Goal: Transaction & Acquisition: Purchase product/service

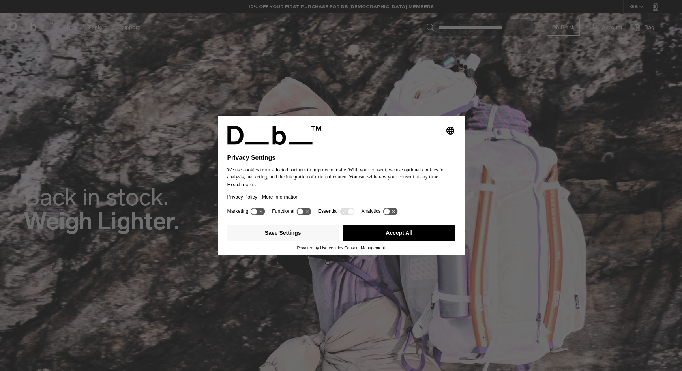
click at [378, 234] on button "Accept All" at bounding box center [400, 233] width 112 height 16
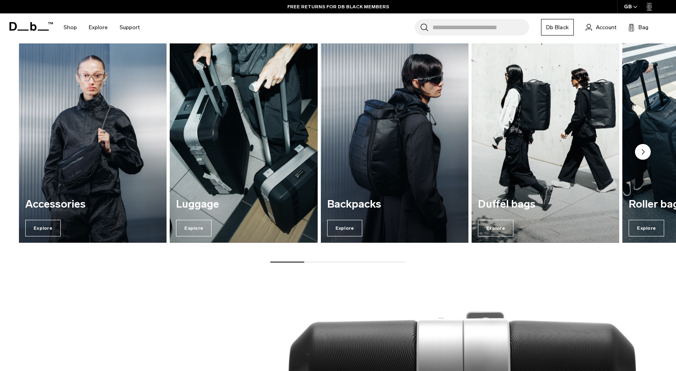
scroll to position [985, 0]
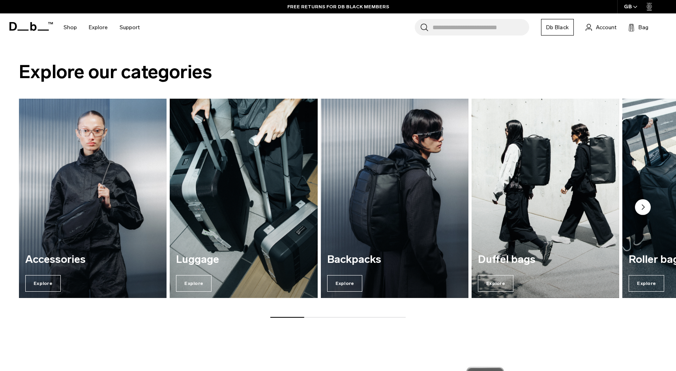
click at [225, 215] on img "2 / 7" at bounding box center [244, 199] width 152 height 206
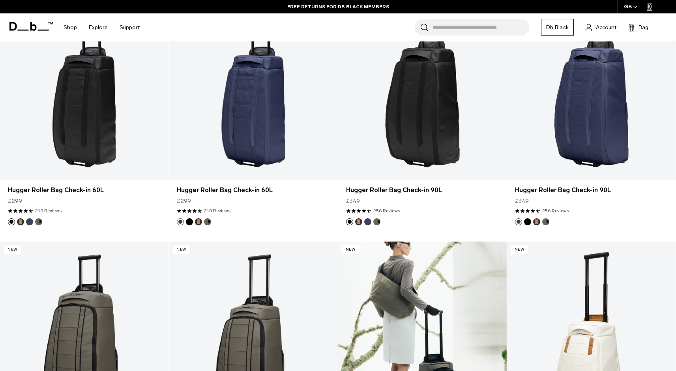
scroll to position [2132, 0]
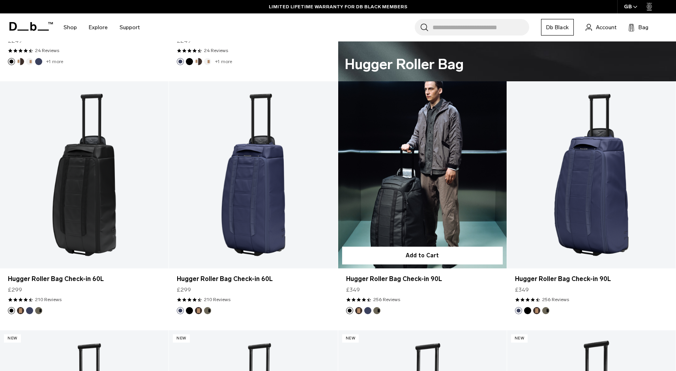
click at [361, 311] on button "Espresso" at bounding box center [358, 310] width 7 height 7
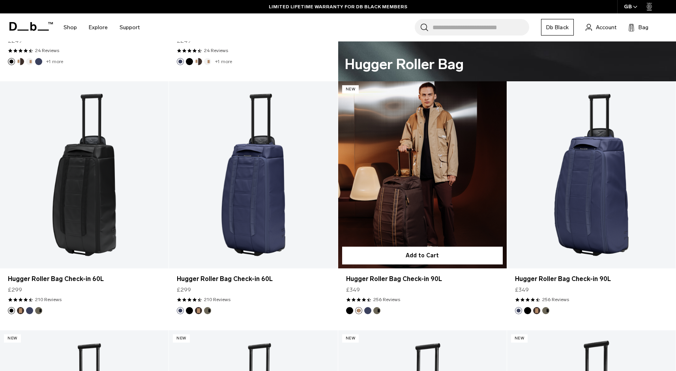
click at [370, 310] on button "Blue Hour" at bounding box center [368, 310] width 7 height 7
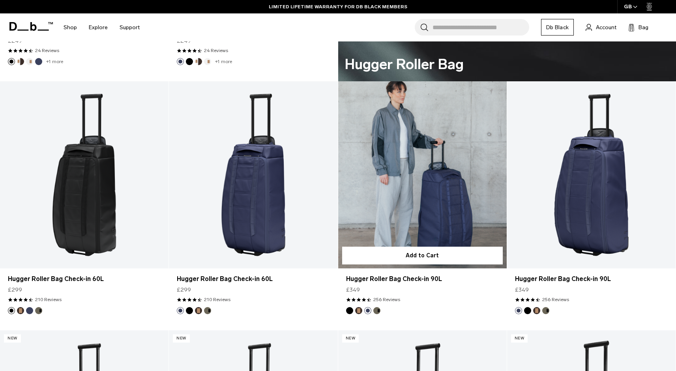
click at [378, 309] on button "Forest Green" at bounding box center [377, 310] width 7 height 7
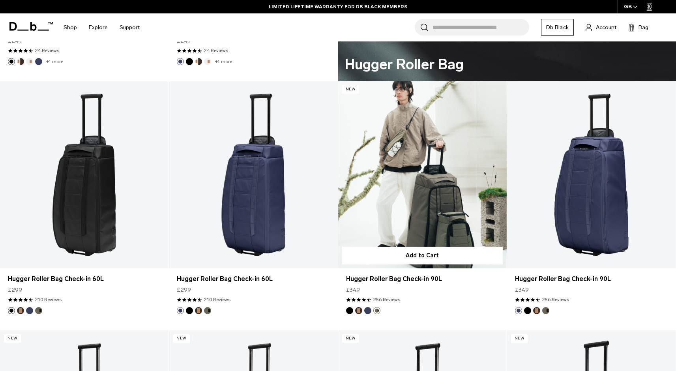
click at [349, 310] on button "Black Out" at bounding box center [349, 310] width 7 height 7
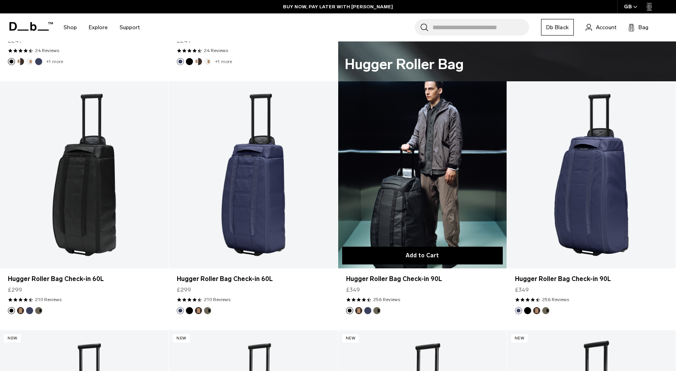
click at [385, 257] on button "Add to Cart" at bounding box center [422, 256] width 161 height 18
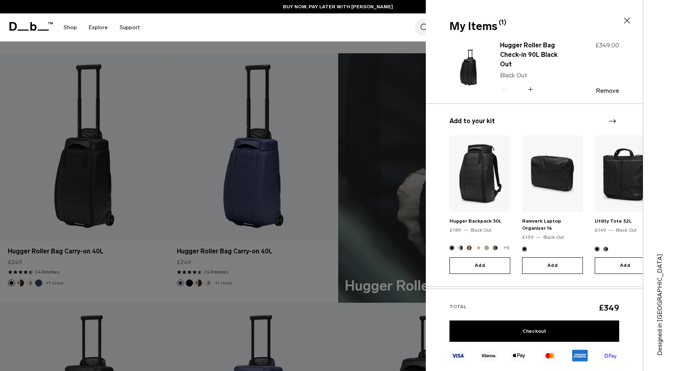
scroll to position [1910, 0]
click at [334, 174] on div at bounding box center [338, 185] width 676 height 371
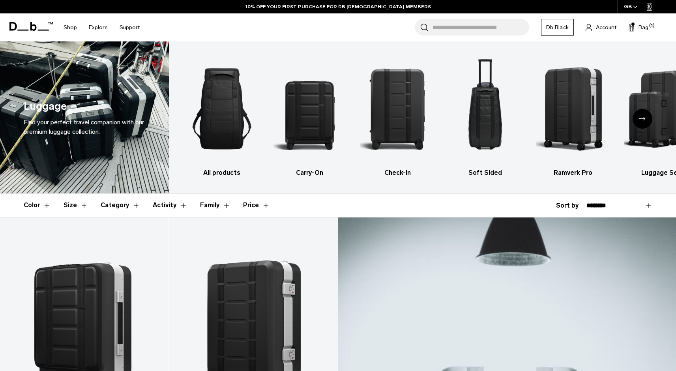
scroll to position [0, 0]
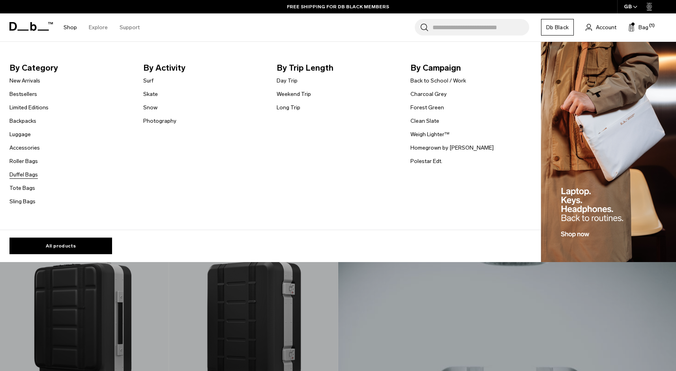
click at [18, 173] on link "Duffel Bags" at bounding box center [23, 175] width 28 height 8
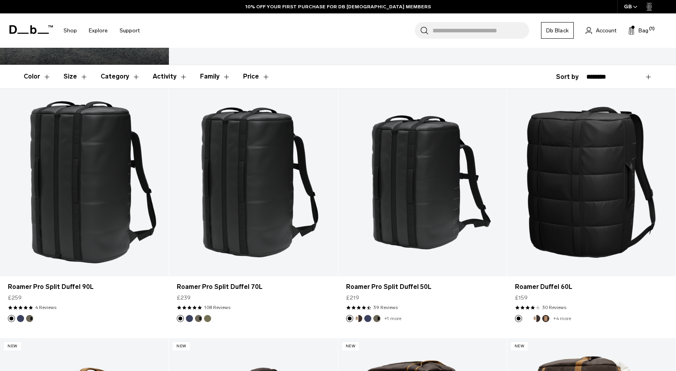
scroll to position [152, 0]
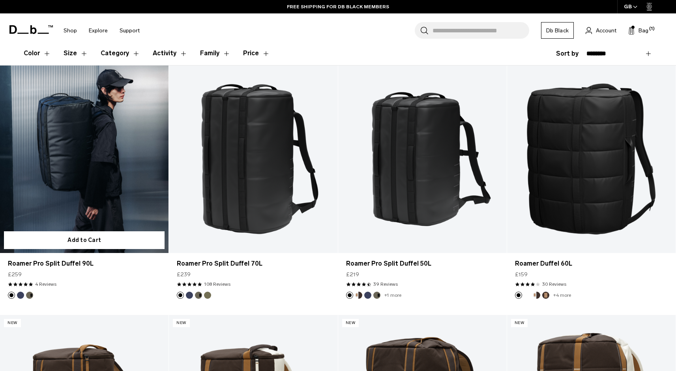
click at [114, 162] on link "Roamer Pro Split Duffel 90L" at bounding box center [84, 160] width 169 height 188
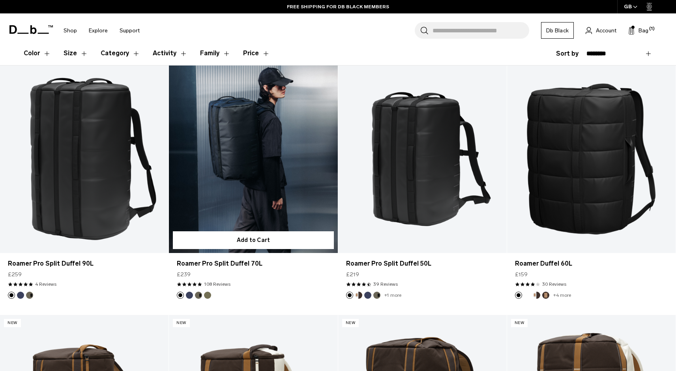
click at [284, 172] on link "Roamer Pro Split Duffel 70L" at bounding box center [253, 160] width 169 height 188
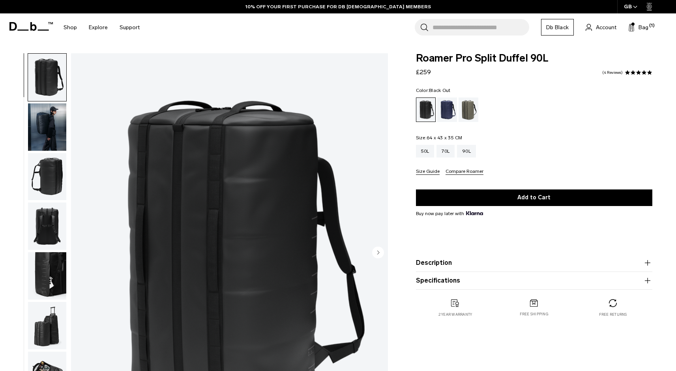
click at [52, 165] on img "button" at bounding box center [47, 176] width 38 height 47
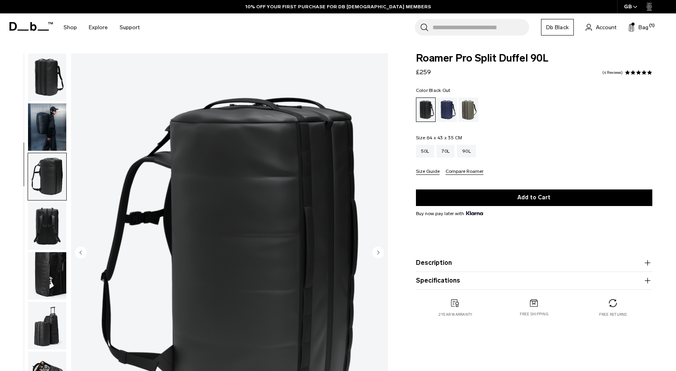
scroll to position [51, 0]
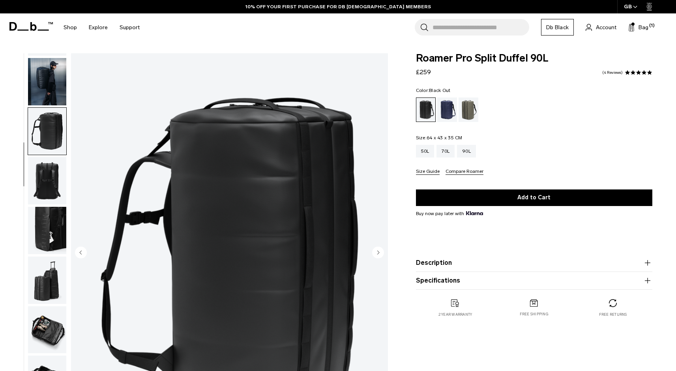
click at [51, 170] on img "button" at bounding box center [47, 180] width 38 height 47
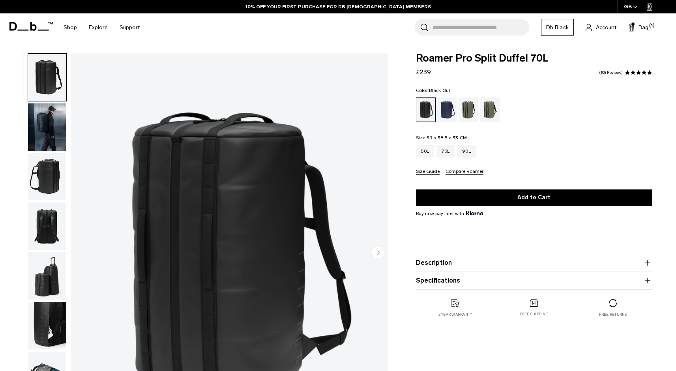
click at [47, 132] on img "button" at bounding box center [47, 126] width 38 height 47
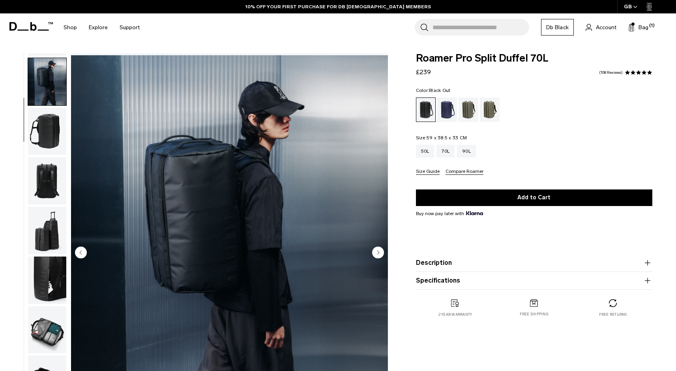
click at [47, 190] on img "button" at bounding box center [47, 180] width 38 height 47
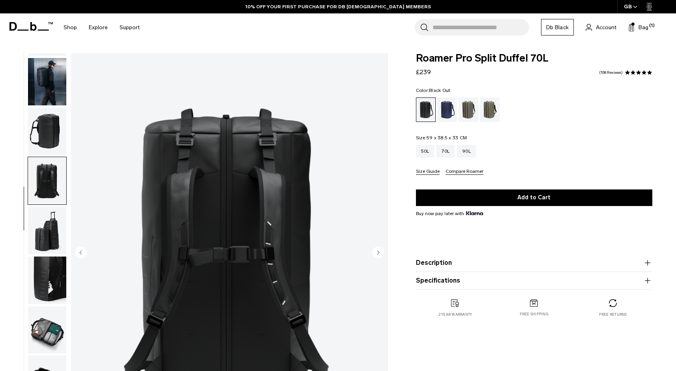
scroll to position [51, 0]
click at [33, 328] on img "button" at bounding box center [47, 329] width 38 height 47
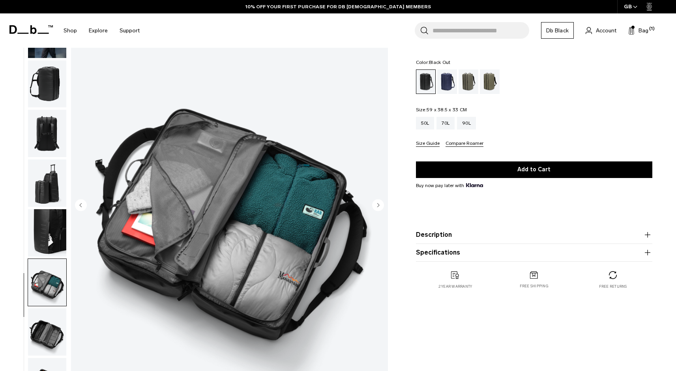
scroll to position [48, 0]
click at [45, 175] on img "button" at bounding box center [47, 182] width 38 height 47
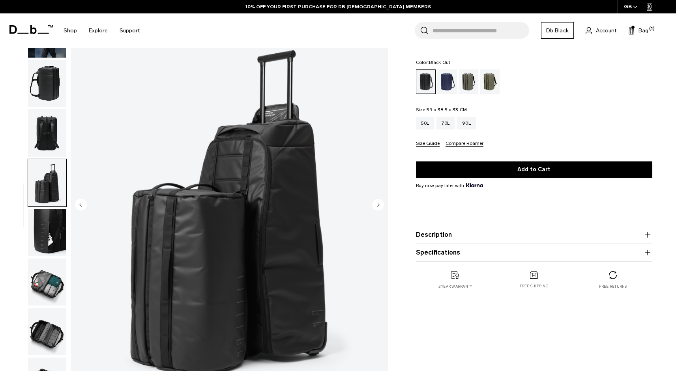
click at [45, 225] on img "button" at bounding box center [47, 232] width 38 height 47
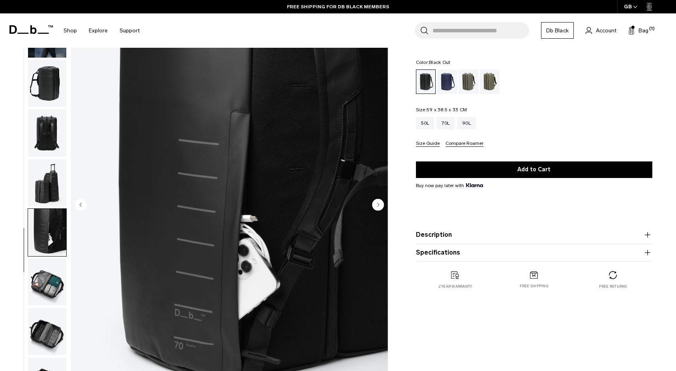
click at [45, 281] on img "button" at bounding box center [47, 282] width 38 height 47
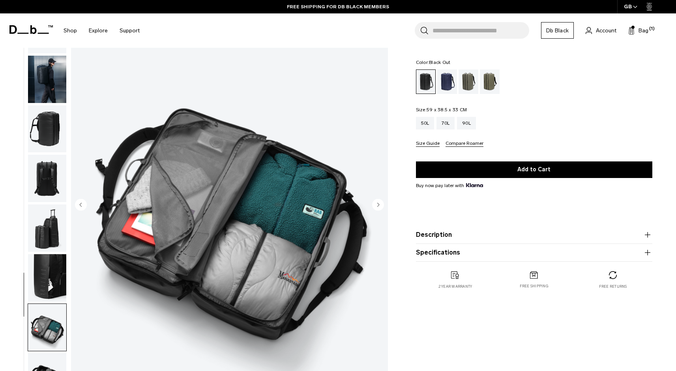
scroll to position [0, 0]
click at [56, 49] on img "button" at bounding box center [47, 29] width 38 height 47
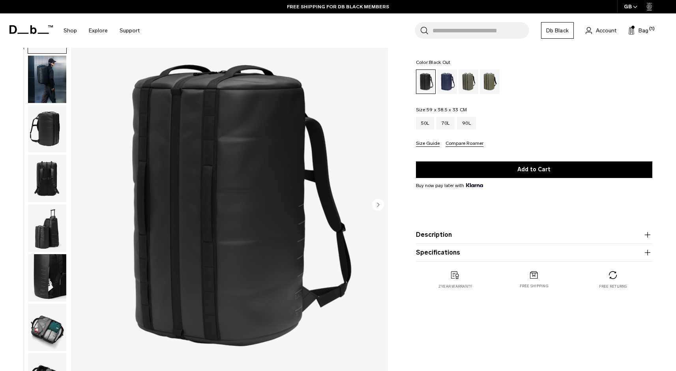
click at [45, 88] on img "button" at bounding box center [47, 79] width 38 height 47
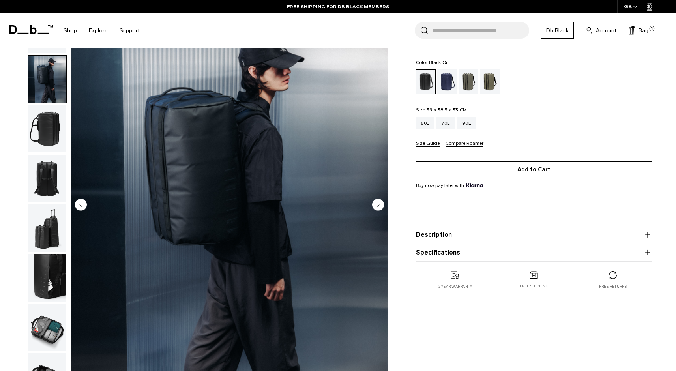
click at [465, 174] on button "Add to Cart" at bounding box center [534, 170] width 237 height 17
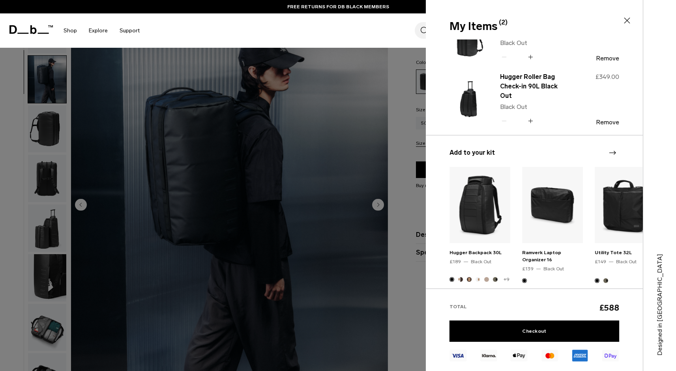
scroll to position [33, 0]
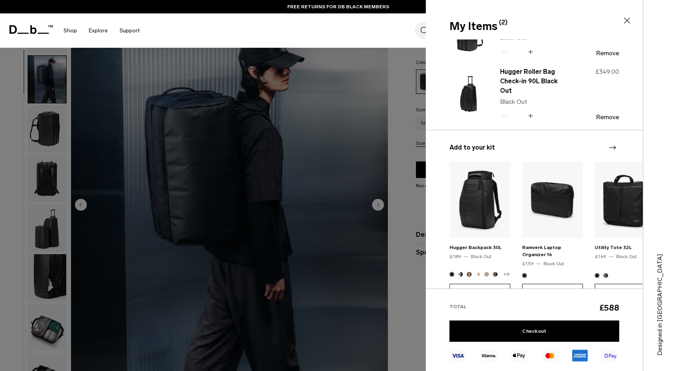
click at [487, 217] on img "1 / 20" at bounding box center [480, 200] width 61 height 76
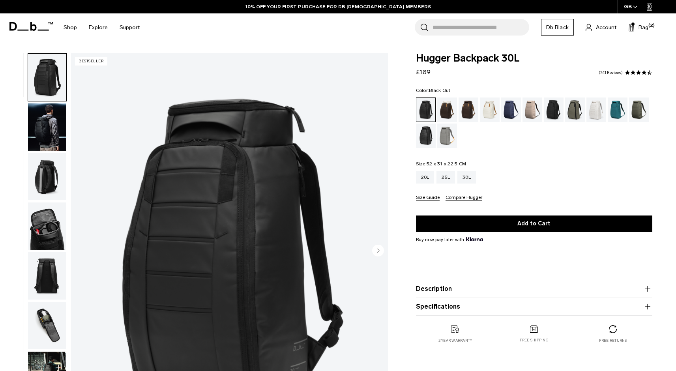
click at [36, 133] on img "button" at bounding box center [47, 126] width 38 height 47
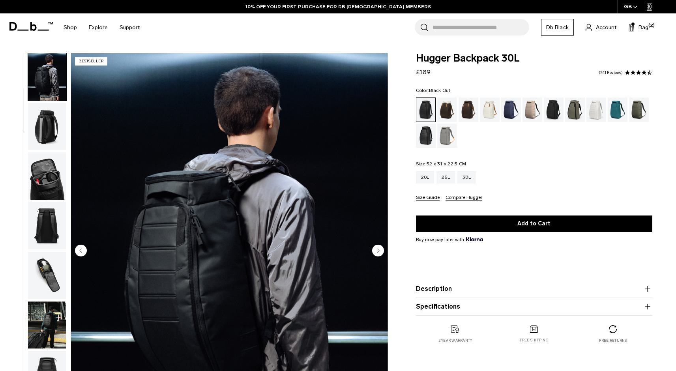
click at [40, 126] on img "button" at bounding box center [47, 126] width 38 height 47
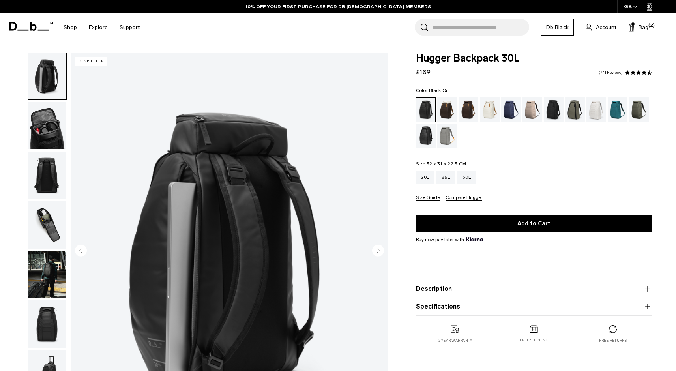
click at [40, 139] on img "button" at bounding box center [47, 125] width 38 height 47
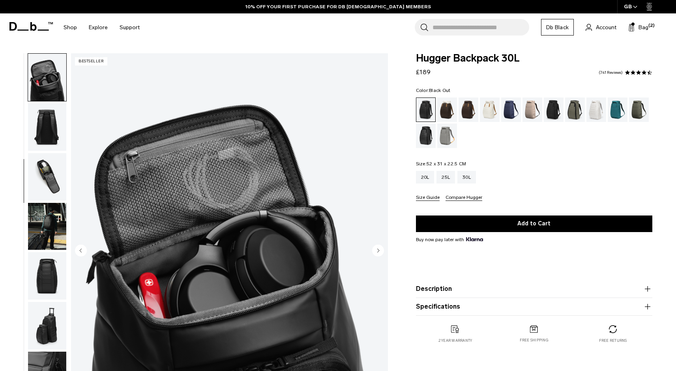
click at [41, 160] on img "button" at bounding box center [47, 176] width 38 height 47
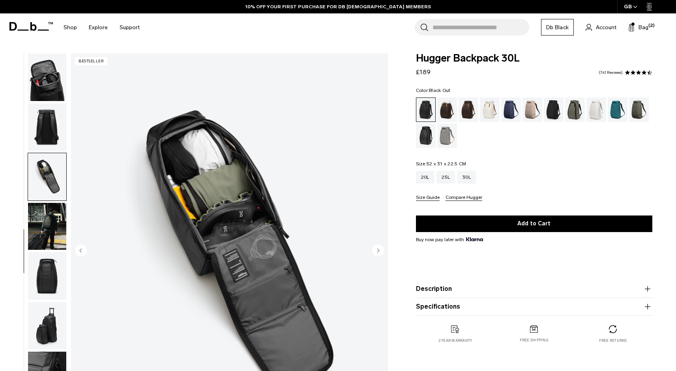
scroll to position [155, 0]
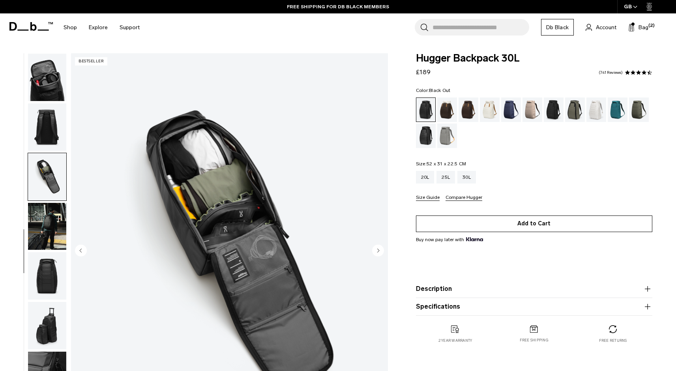
click at [446, 222] on button "Add to Cart" at bounding box center [534, 224] width 237 height 17
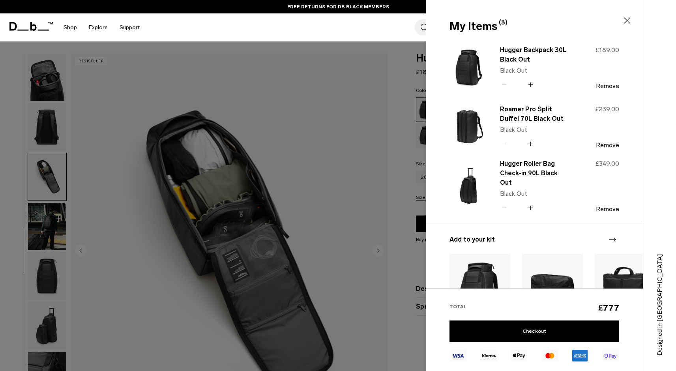
click at [410, 147] on div at bounding box center [338, 185] width 676 height 371
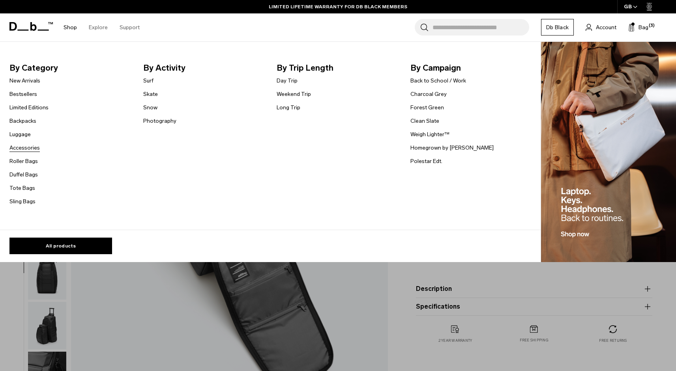
click at [26, 147] on link "Accessories" at bounding box center [24, 148] width 30 height 8
